Goal: Entertainment & Leisure: Consume media (video, audio)

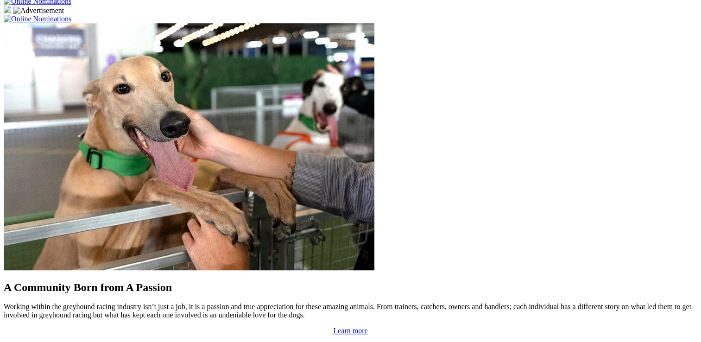
scroll to position [788, 0]
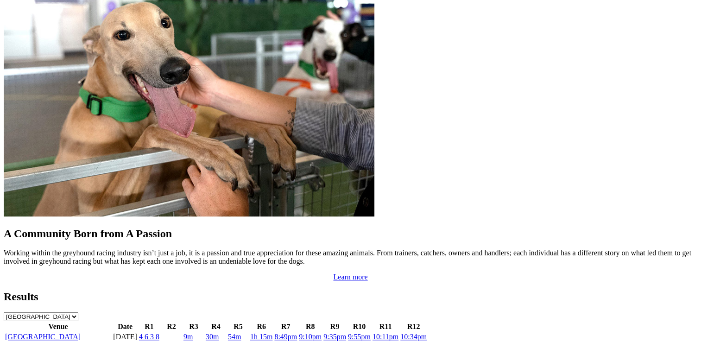
click at [159, 333] on link "4 6 3 8" at bounding box center [149, 337] width 20 height 8
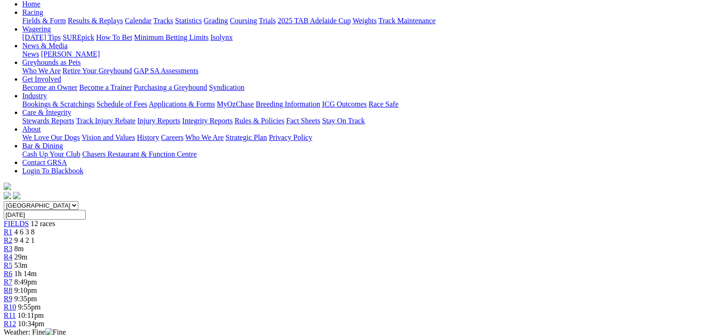
scroll to position [46, 0]
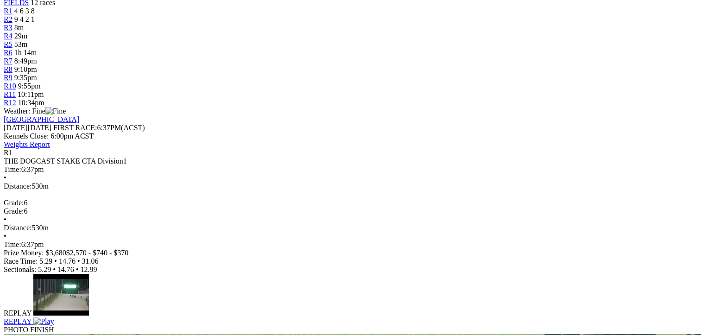
scroll to position [324, 0]
